Goal: Task Accomplishment & Management: Manage account settings

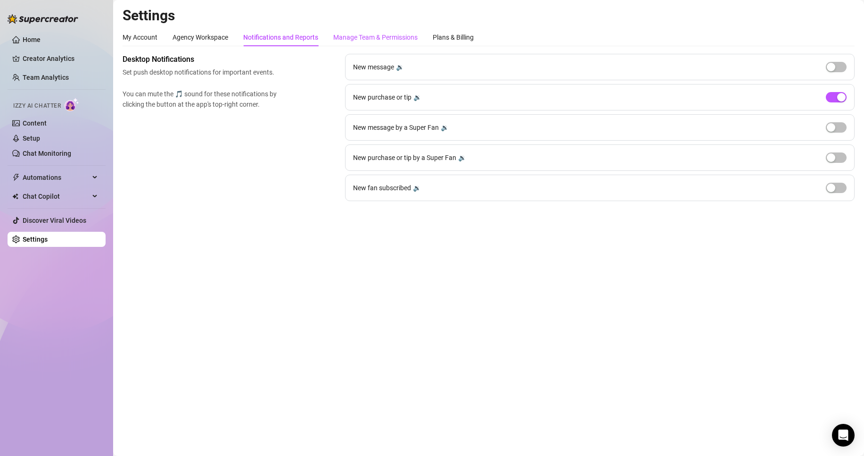
click at [372, 35] on div "Manage Team & Permissions" at bounding box center [375, 37] width 84 height 10
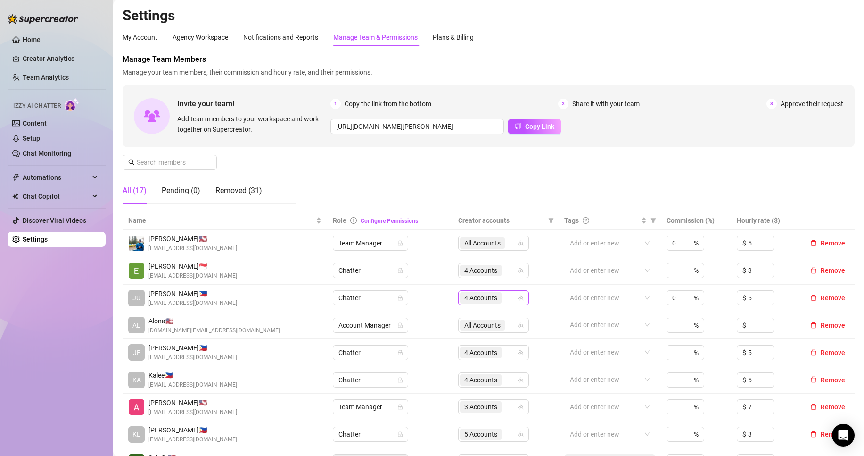
click at [494, 300] on span "4 Accounts" at bounding box center [480, 297] width 33 height 10
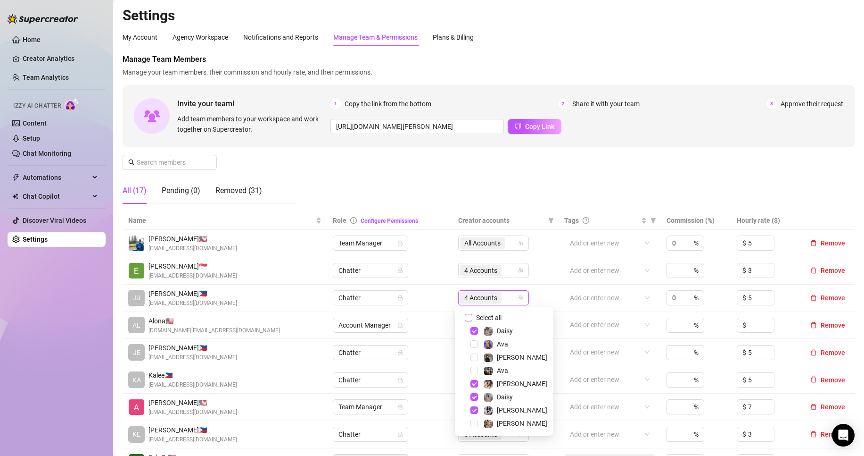
click at [502, 318] on span "Select all" at bounding box center [488, 317] width 33 height 10
click at [472, 318] on input "Select all" at bounding box center [469, 318] width 8 height 8
click at [502, 318] on span "Select all" at bounding box center [488, 317] width 33 height 10
click at [472, 318] on input "Select all" at bounding box center [469, 318] width 8 height 8
checkbox input "false"
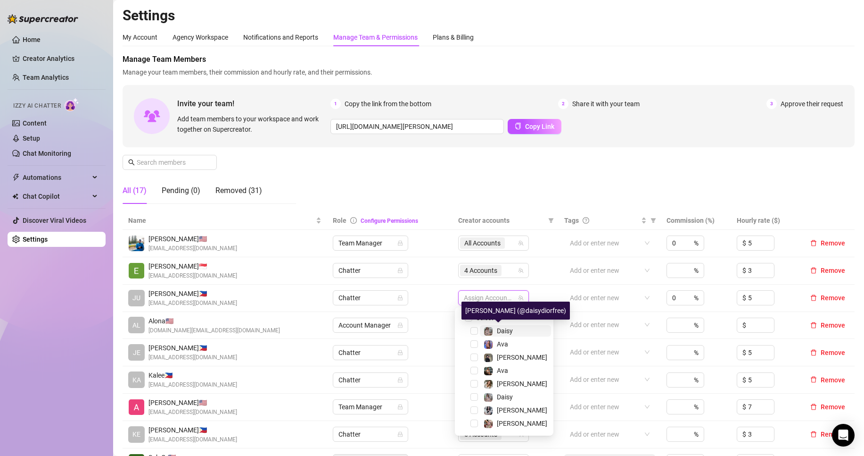
click at [506, 330] on span "Daisy" at bounding box center [505, 331] width 16 height 8
click at [510, 344] on span "Ava" at bounding box center [515, 343] width 71 height 11
click at [512, 368] on span "Ava" at bounding box center [515, 370] width 71 height 11
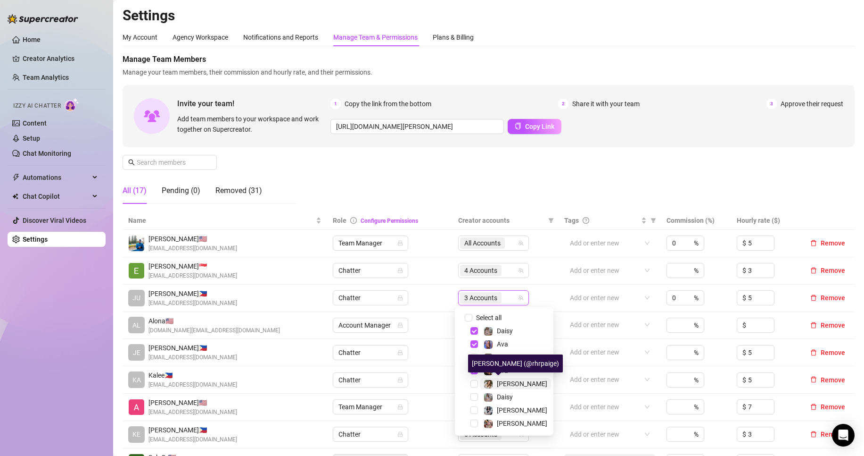
click at [511, 381] on span "[PERSON_NAME]" at bounding box center [522, 384] width 50 height 8
click at [506, 396] on span "Daisy" at bounding box center [505, 397] width 16 height 8
click at [513, 181] on div "Manage Team Members Manage your team members, their commission and hourly rate,…" at bounding box center [489, 132] width 732 height 157
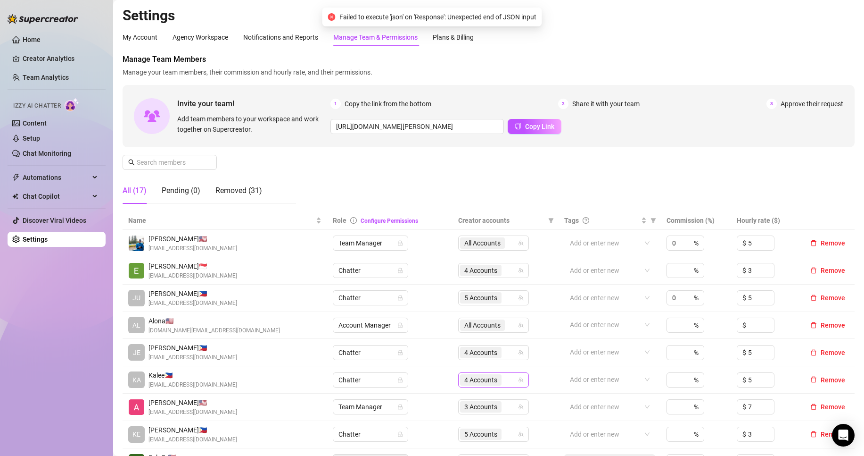
click at [484, 378] on span "4 Accounts" at bounding box center [480, 379] width 33 height 10
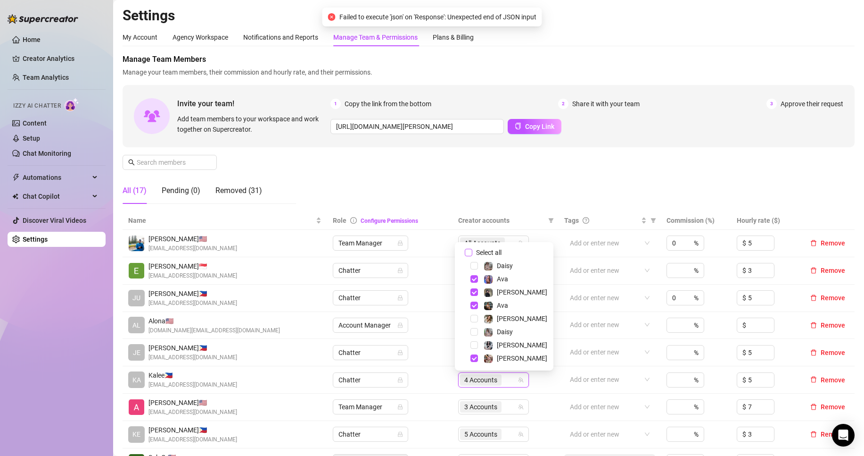
click at [498, 250] on span "Select all" at bounding box center [488, 252] width 33 height 10
click at [472, 250] on input "Select all" at bounding box center [469, 253] width 8 height 8
click at [498, 250] on span "Select all" at bounding box center [488, 252] width 33 height 10
click at [472, 250] on input "Select all" at bounding box center [469, 253] width 8 height 8
checkbox input "false"
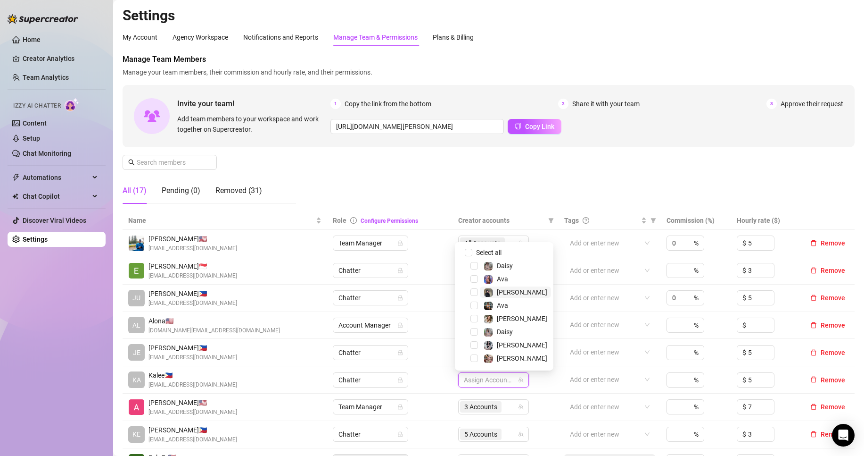
click at [514, 290] on span "[PERSON_NAME]" at bounding box center [515, 291] width 71 height 11
click at [510, 358] on span "[PERSON_NAME]" at bounding box center [522, 358] width 50 height 8
click at [490, 169] on div "Manage Team Members Manage your team members, their commission and hourly rate,…" at bounding box center [489, 132] width 732 height 157
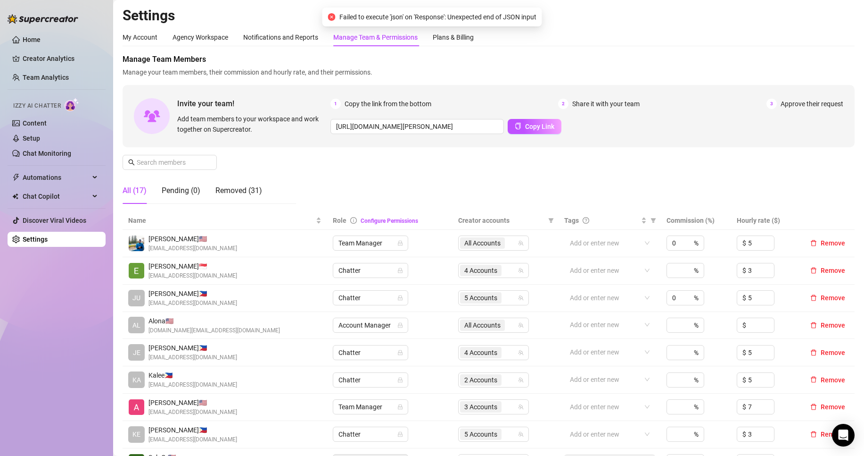
scroll to position [79, 0]
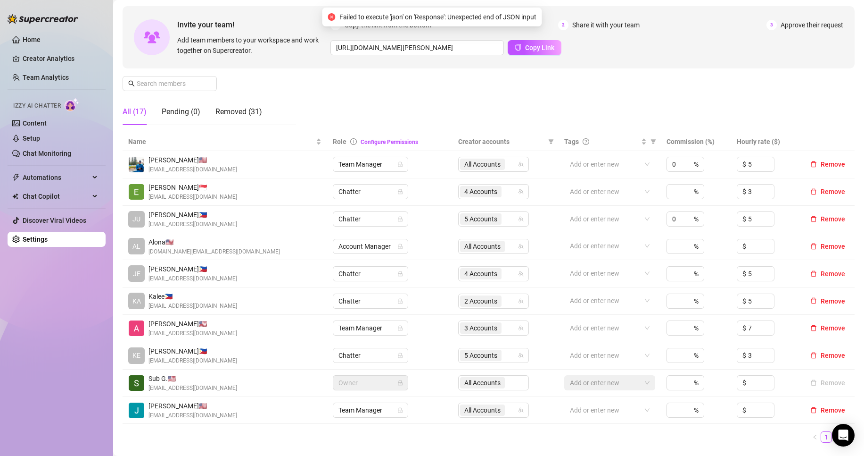
click at [833, 437] on link "2" at bounding box center [838, 436] width 10 height 10
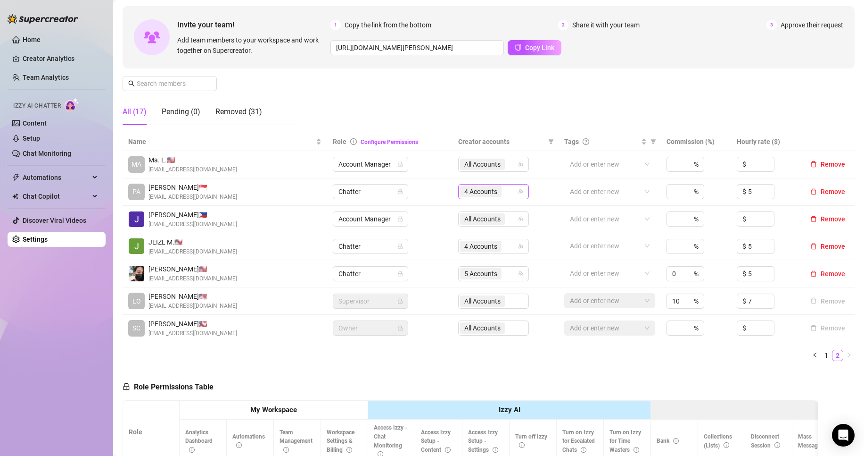
click at [488, 188] on span "4 Accounts" at bounding box center [480, 191] width 33 height 10
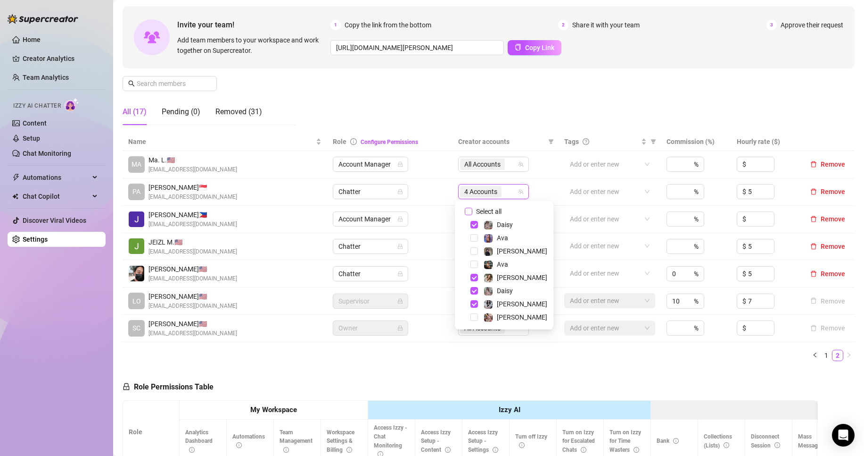
click at [492, 209] on span "Select all" at bounding box center [488, 211] width 33 height 10
click at [472, 209] on input "Select all" at bounding box center [469, 211] width 8 height 8
click at [493, 209] on span "Select all" at bounding box center [488, 211] width 33 height 10
click at [472, 209] on input "Select all" at bounding box center [469, 211] width 8 height 8
checkbox input "false"
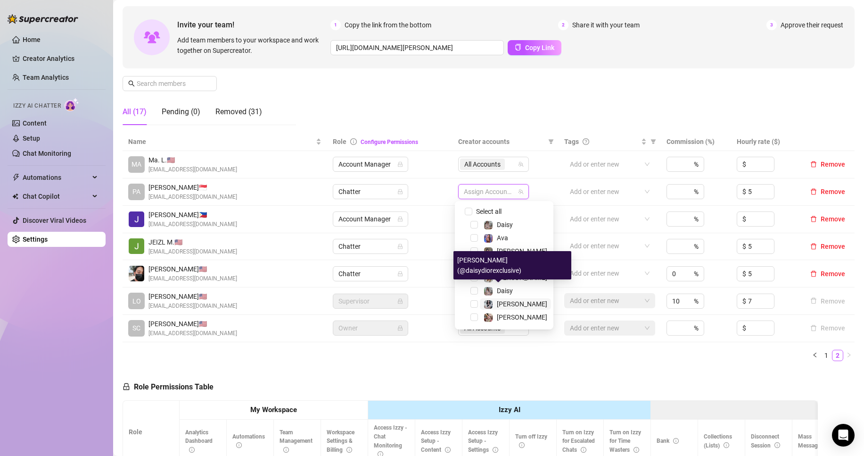
click at [511, 301] on span "[PERSON_NAME]" at bounding box center [522, 304] width 50 height 8
